Goal: Task Accomplishment & Management: Complete application form

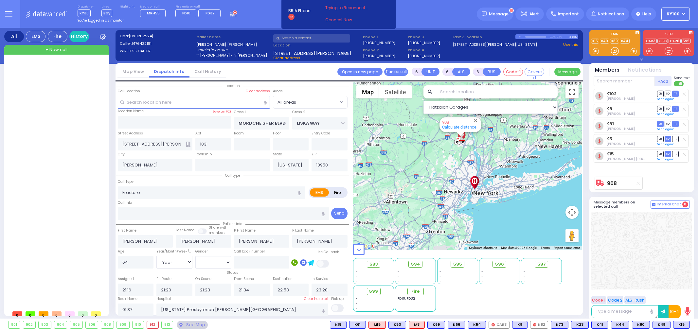
select select "Year"
select select "[DEMOGRAPHIC_DATA]"
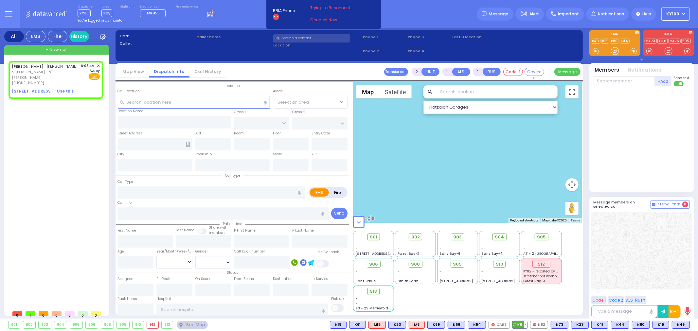
select select
radio input "true"
type input "YECHESKEL SHRAGA"
type input "[PERSON_NAME]"
select select
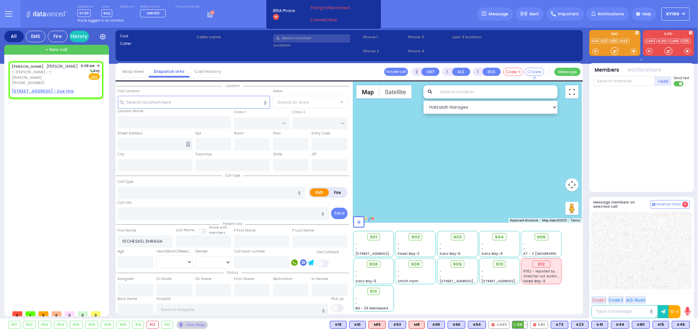
type input "06:08"
select select "Hatzalah Garages"
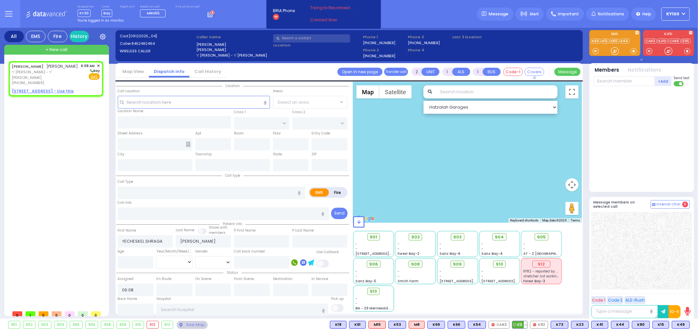
select select
radio input "true"
select select
select select "Hatzalah Garages"
select select
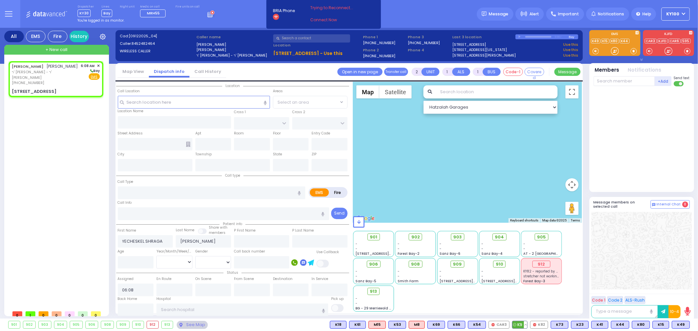
radio input "true"
select select
select select "Hatzalah Garages"
type input "CHUST RD"
type input "[GEOGRAPHIC_DATA]"
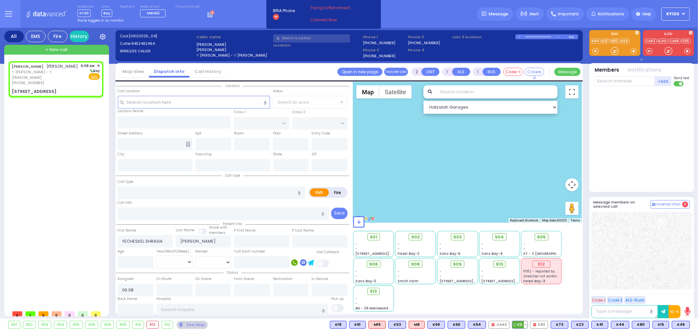
type input "[STREET_ADDRESS]"
type input "202"
type input "[PERSON_NAME]"
type input "[US_STATE]"
type input "10930"
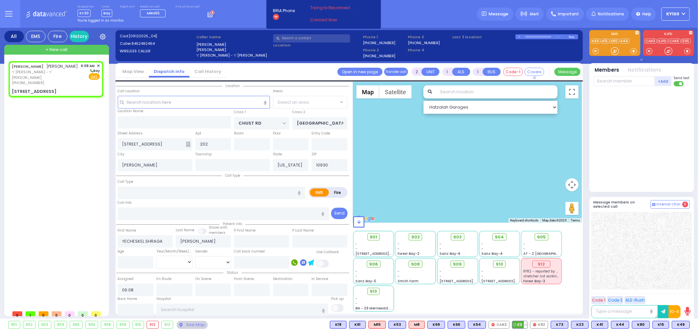
select select "VYOEL MOSHE"
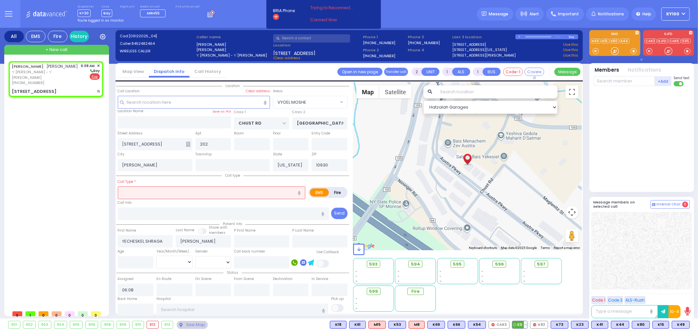
select select
type input "fi"
radio input "false"
radio input "true"
select select
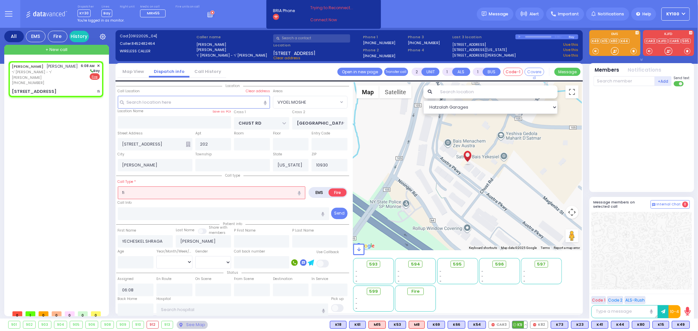
select select "Hatzalah Garages"
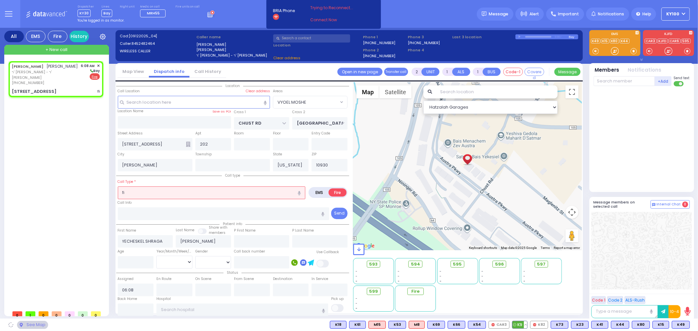
select select "VYOEL MOSHE"
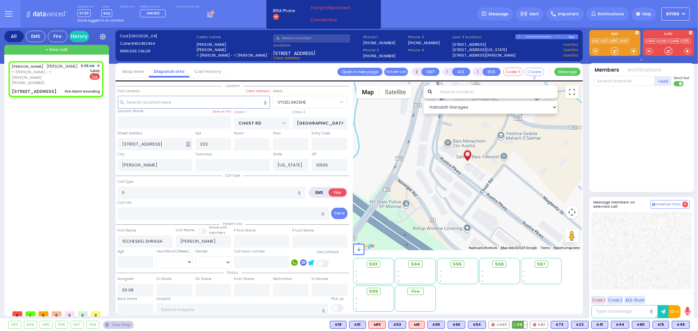
select select
type input "Fire Alarm Sounding"
radio input "true"
select select
select select "Hatzalah Garages"
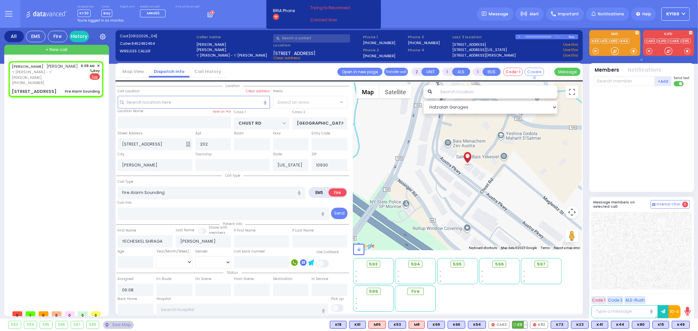
select select "VYOEL MOSHE"
select select
radio input "true"
select select
select select "Hatzalah Garages"
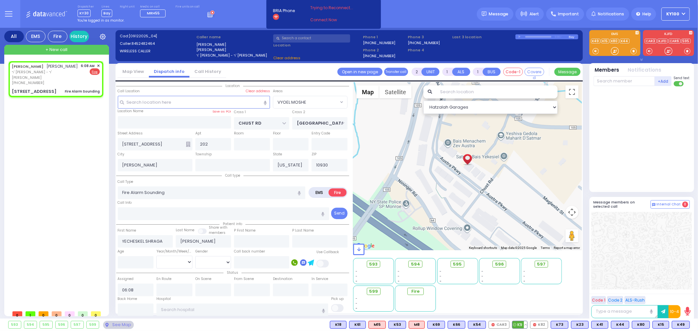
select select "VYOEL MOSHE"
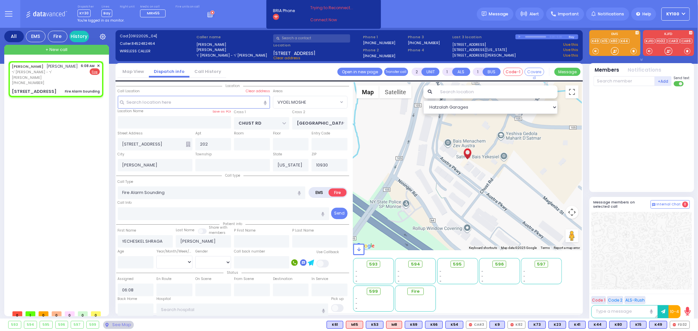
select select
radio input "true"
select select
select select "Hatzalah Garages"
select select "VYOEL MOSHE"
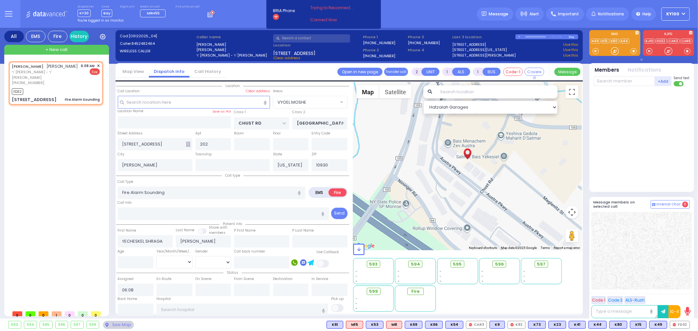
select select
radio input "true"
select select
type input "06:10"
select select "Hatzalah Garages"
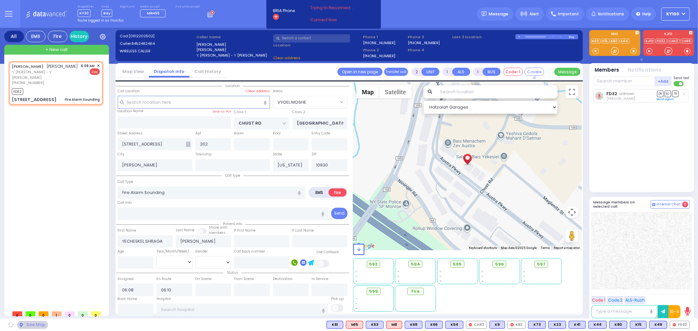
select select "VYOEL MOSHE"
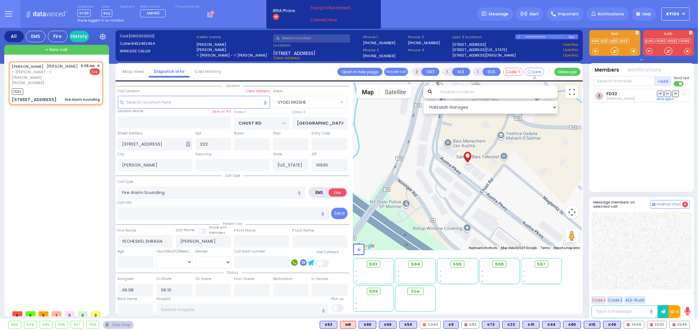
select select
radio input "true"
select select
select select "Hatzalah Garages"
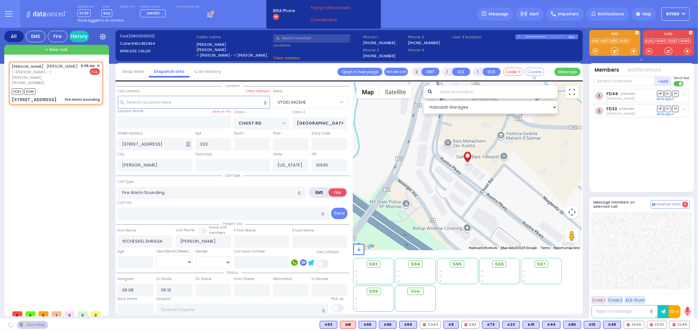
select select "VYOEL MOSHE"
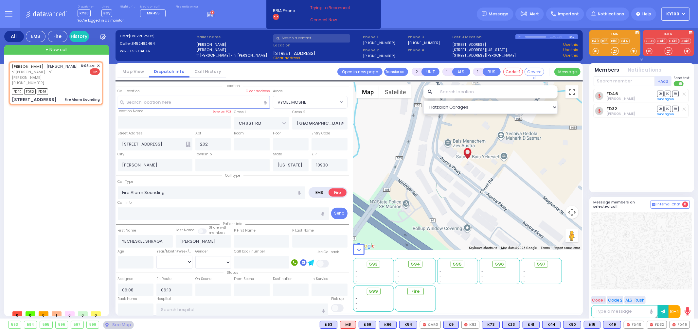
select select
radio input "true"
select select
select select "Hatzalah Garages"
select select "VYOEL MOSHE"
